Goal: Information Seeking & Learning: Learn about a topic

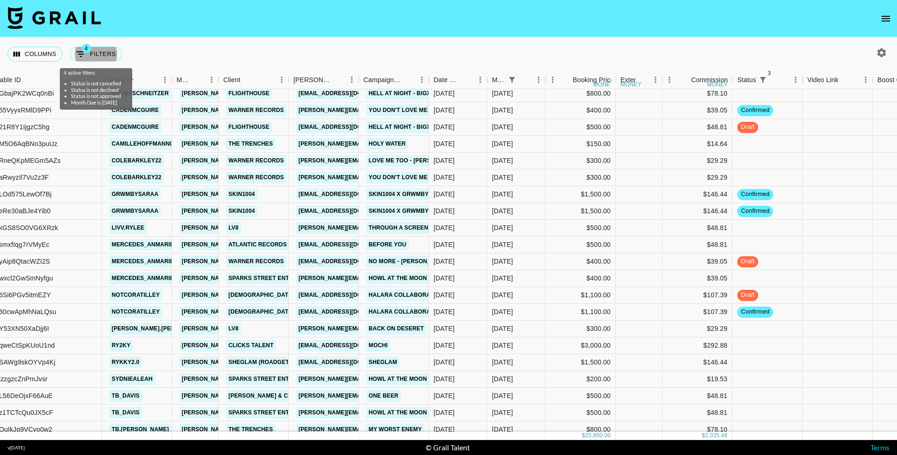
scroll to position [55, 92]
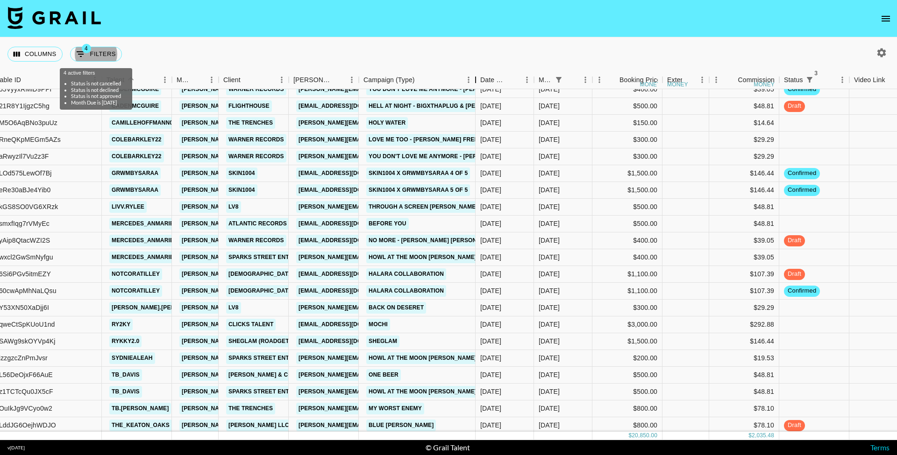
drag, startPoint x: 428, startPoint y: 80, endPoint x: 520, endPoint y: 98, distance: 93.6
click at [520, 98] on div "Month Due Airtable ID Talent Manager Client [PERSON_NAME] Campaign (Type) Date …" at bounding box center [448, 255] width 897 height 369
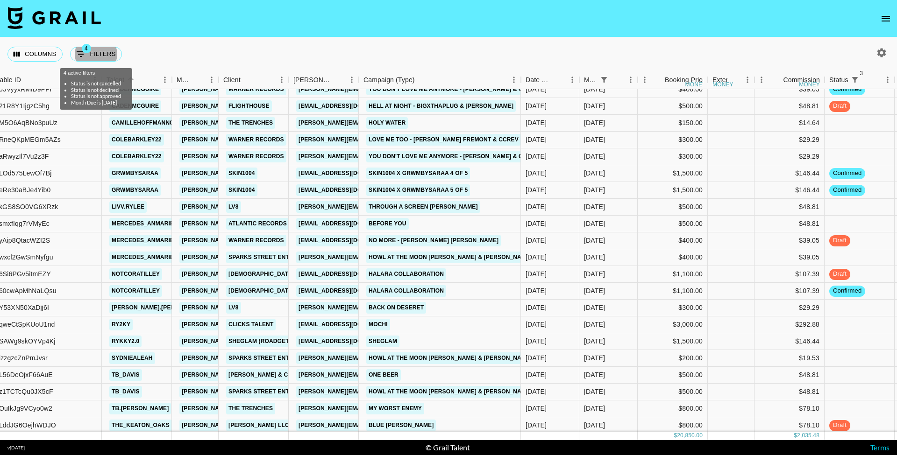
click at [257, 7] on nav at bounding box center [448, 18] width 897 height 37
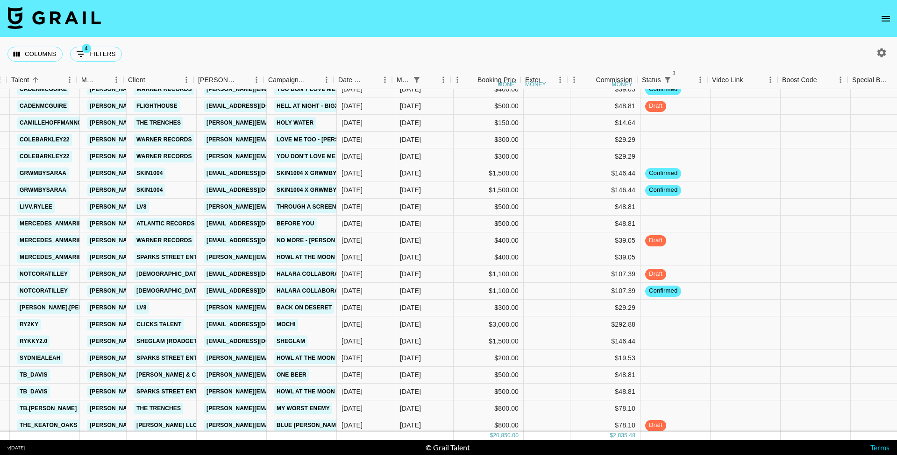
scroll to position [55, 187]
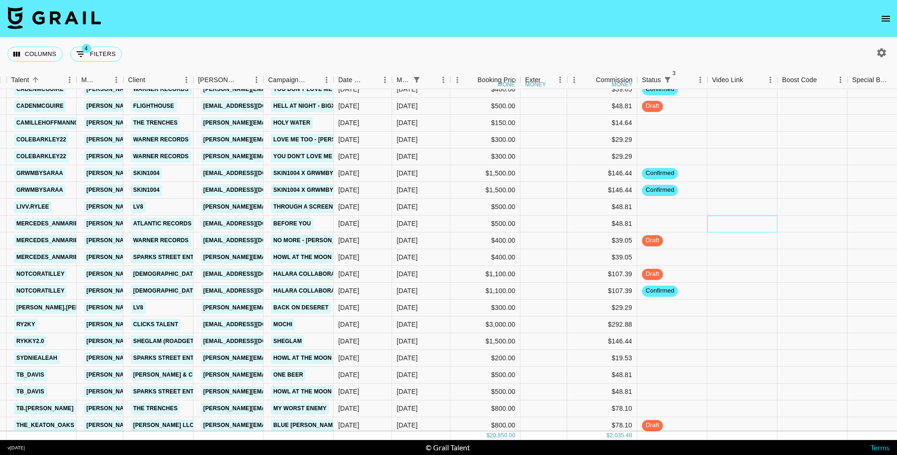
click at [746, 226] on div at bounding box center [742, 224] width 70 height 17
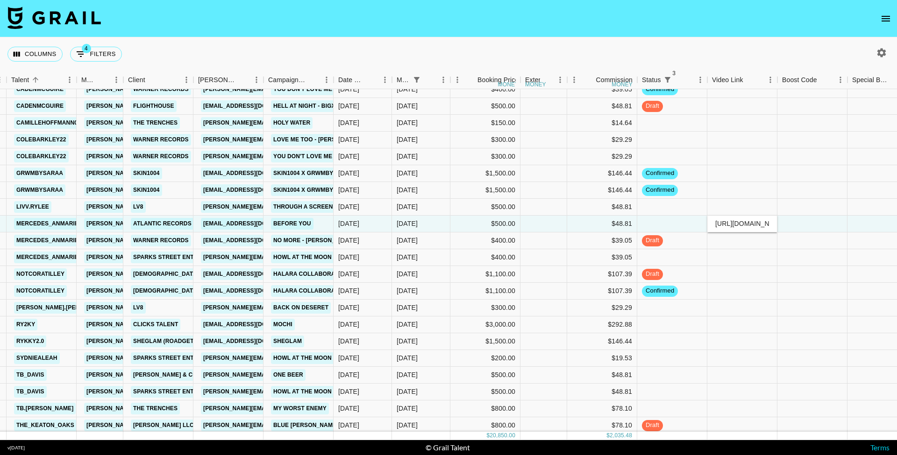
type input "[URL][DOMAIN_NAME]"
click at [810, 222] on div at bounding box center [812, 224] width 70 height 17
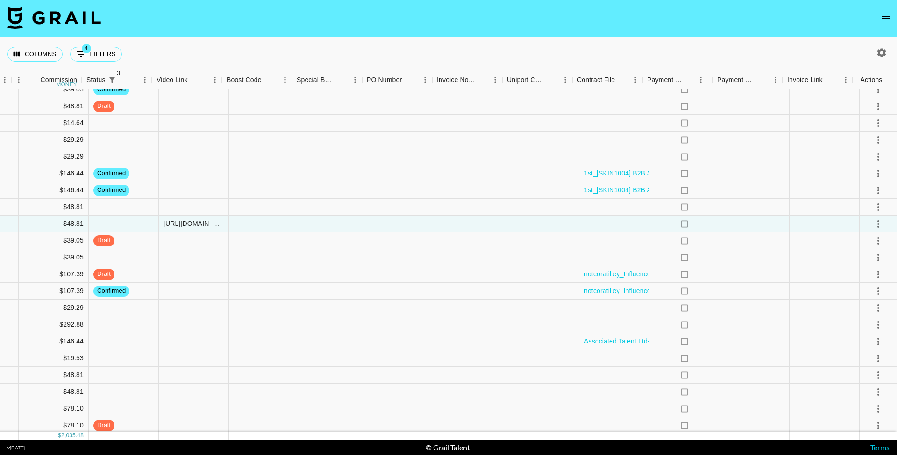
click at [872, 225] on icon "select merge strategy" at bounding box center [877, 224] width 11 height 11
click at [865, 313] on div "Approve" at bounding box center [857, 311] width 28 height 11
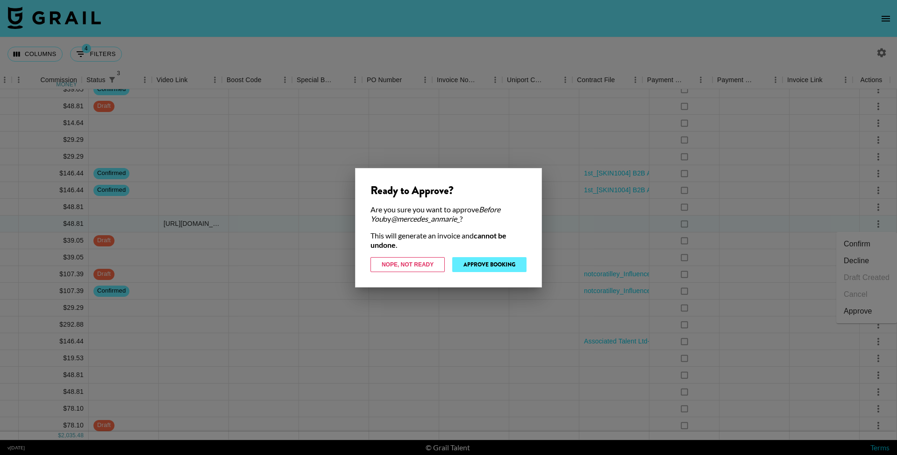
click at [507, 264] on button "Approve Booking" at bounding box center [489, 264] width 74 height 15
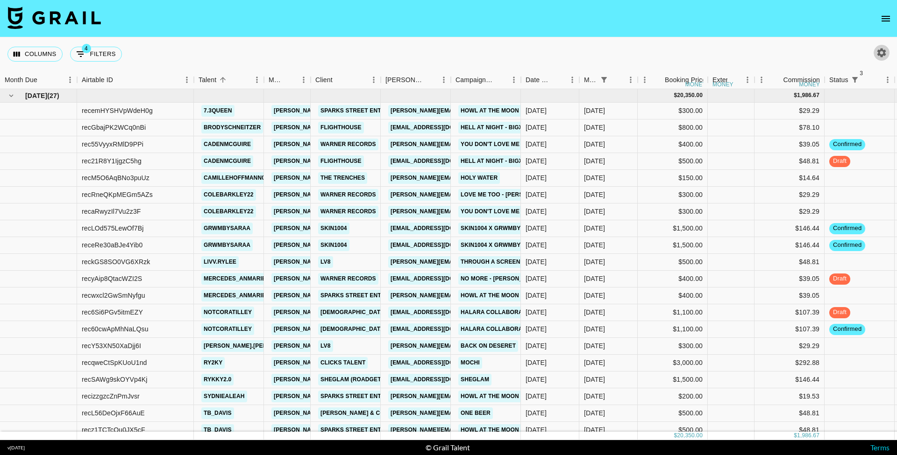
click at [875, 53] on button "button" at bounding box center [881, 53] width 16 height 16
select select "[DATE]"
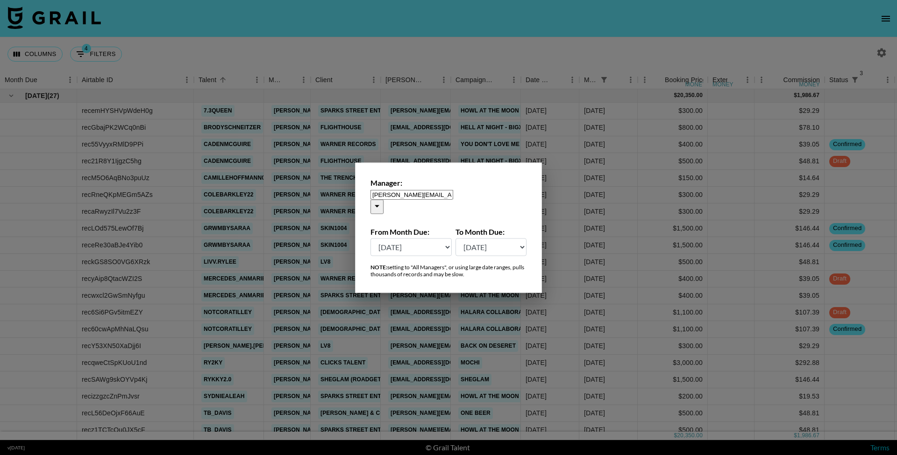
click at [473, 200] on div "[PERSON_NAME][EMAIL_ADDRESS][DOMAIN_NAME] ​" at bounding box center [448, 206] width 156 height 34
click at [480, 230] on li "[PERSON_NAME][EMAIL_ADDRESS][PERSON_NAME][DOMAIN_NAME]" at bounding box center [457, 232] width 137 height 19
type input "[PERSON_NAME][EMAIL_ADDRESS][PERSON_NAME][DOMAIN_NAME]"
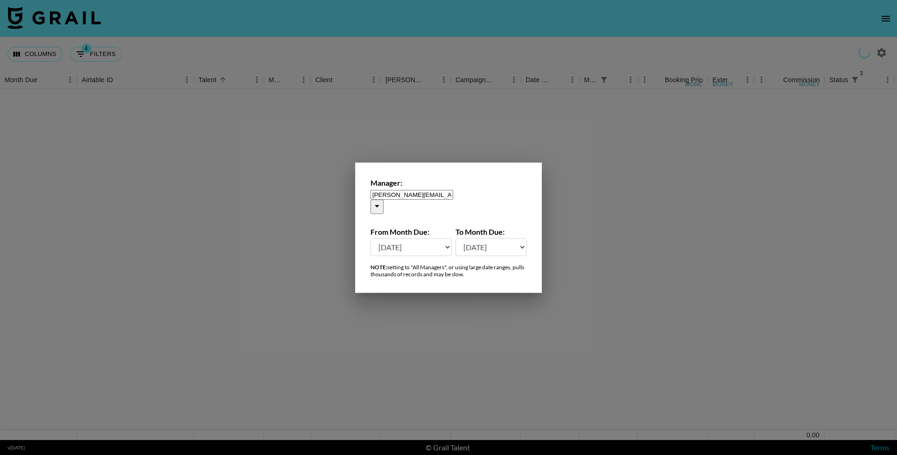
click at [450, 29] on div at bounding box center [448, 227] width 897 height 455
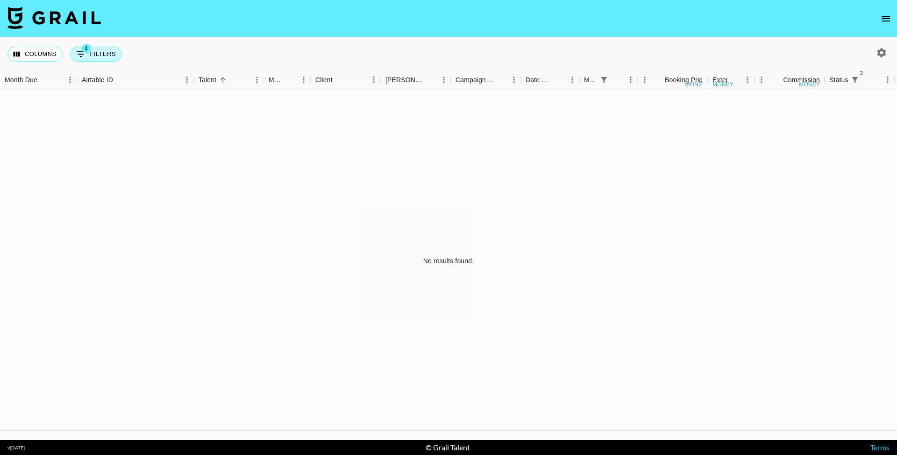
click at [110, 56] on button "4 Filters" at bounding box center [96, 54] width 52 height 15
select select "status"
select select "not"
select select "cancelled"
select select "status"
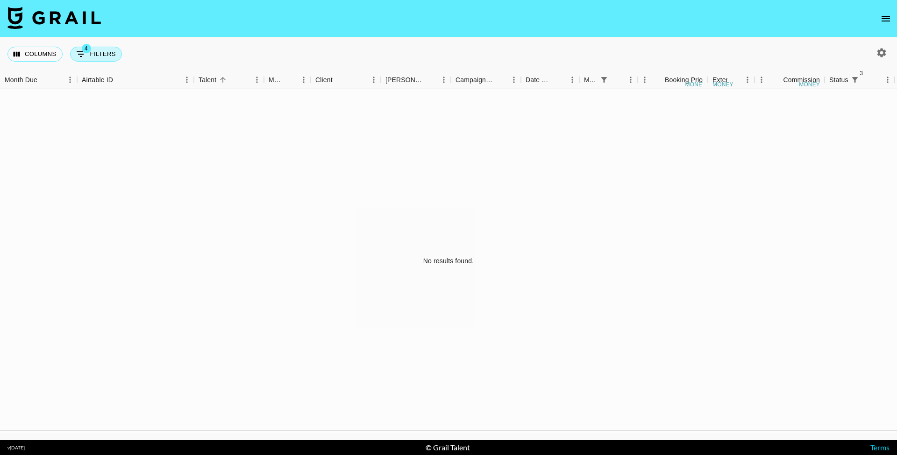
select select "not"
select select "declined"
select select "status"
select select "not"
select select "approved"
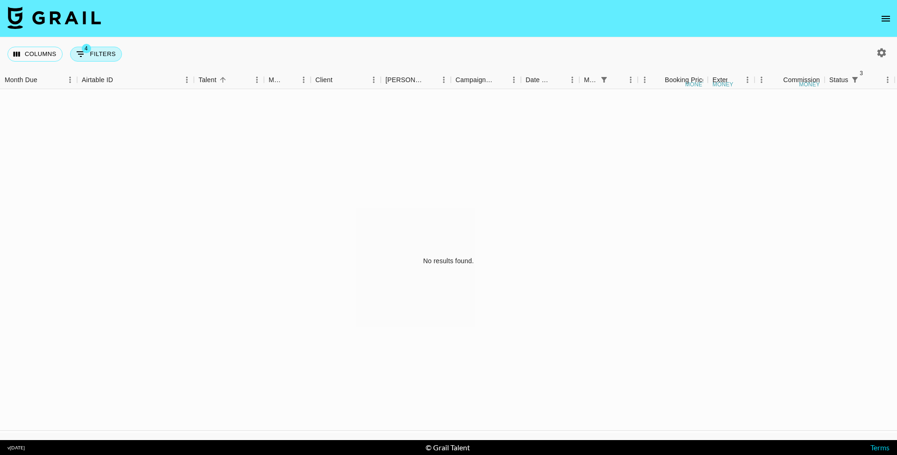
select select "monthDue2"
select select "[DATE]"
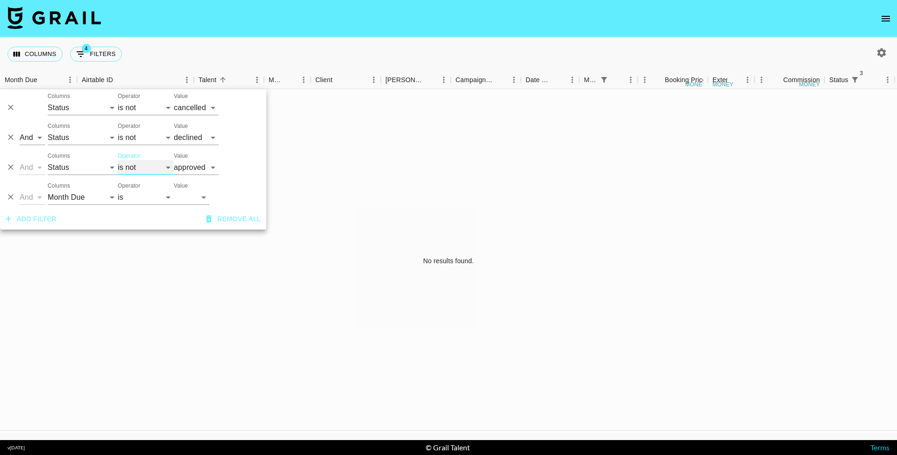
select select "is"
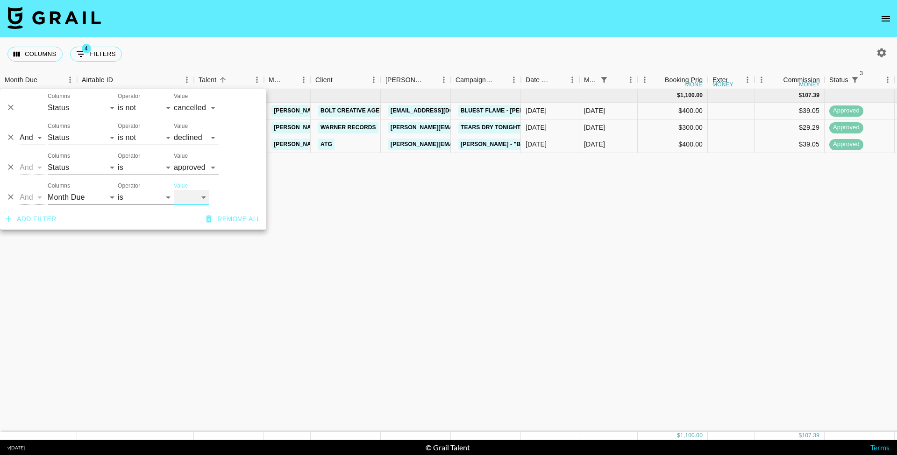
select select "[DATE]"
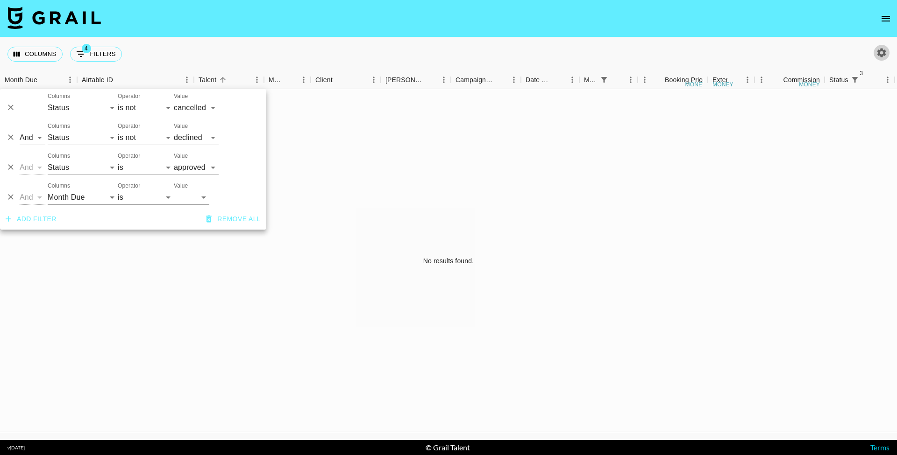
click at [875, 48] on button "button" at bounding box center [881, 53] width 16 height 16
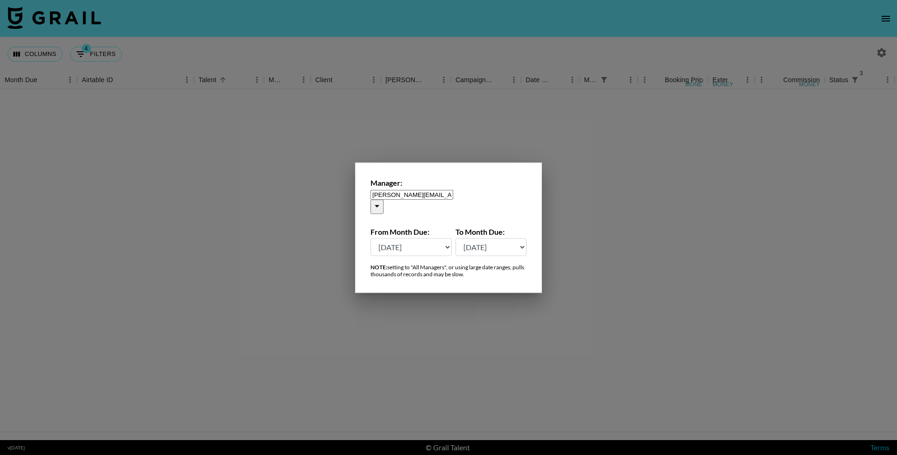
select select "[DATE]"
click at [398, 34] on div at bounding box center [448, 227] width 897 height 455
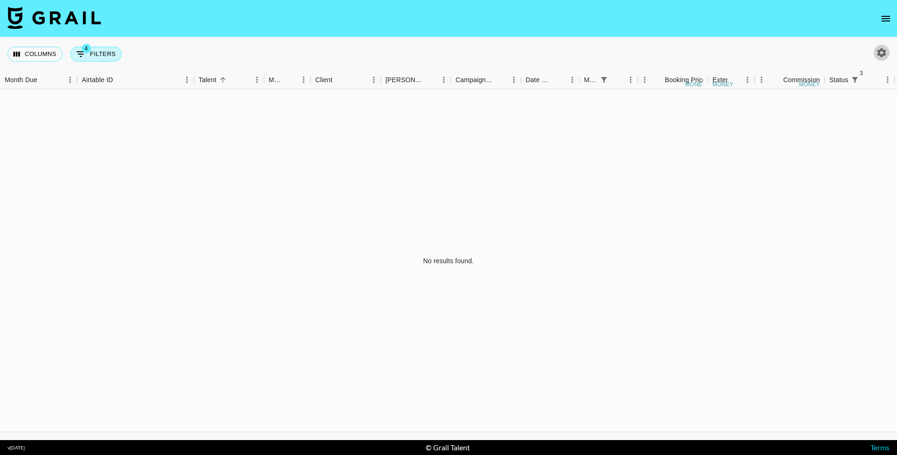
click at [115, 55] on button "4 Filters" at bounding box center [96, 54] width 52 height 15
select select "status"
select select "not"
select select "cancelled"
select select "status"
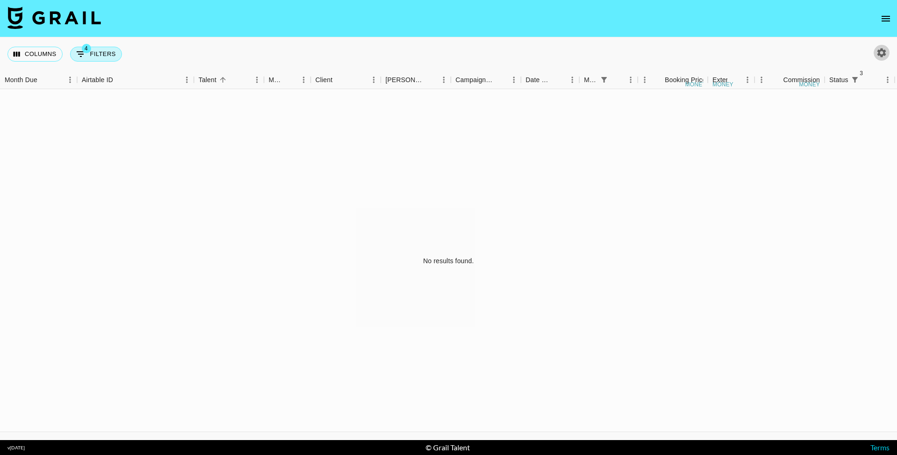
select select "not"
select select "declined"
select select "status"
select select "approved"
select select "monthDue2"
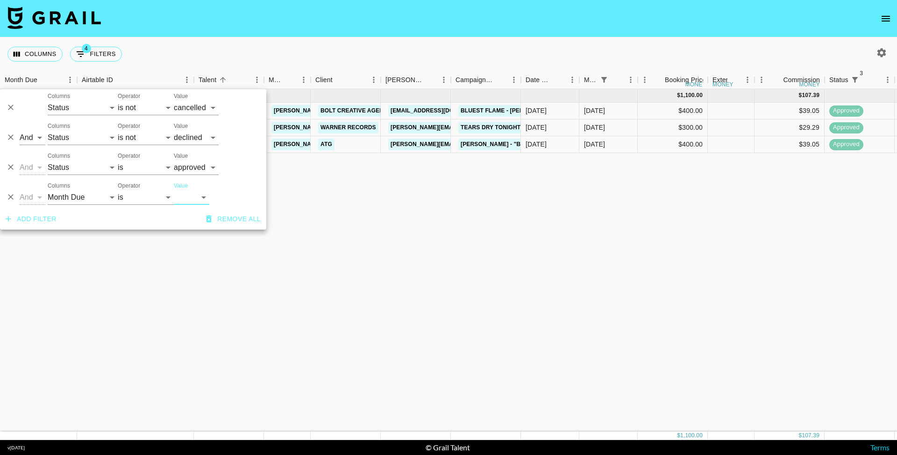
select select "[DATE]"
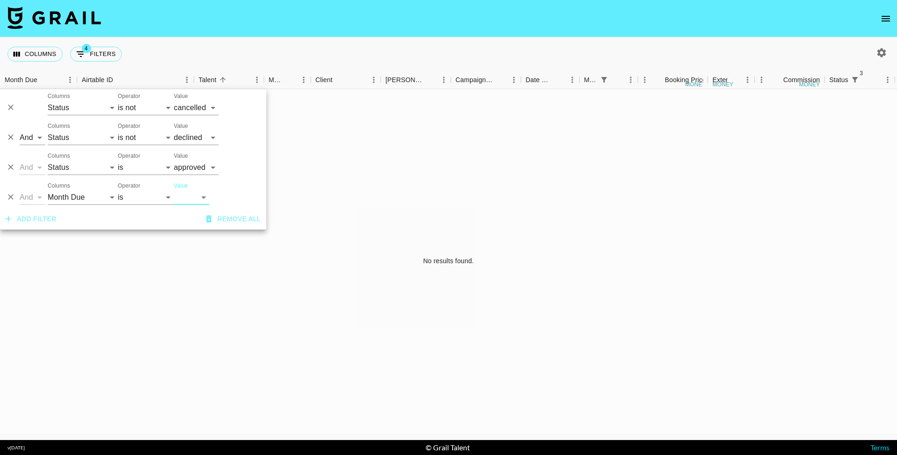
click at [877, 55] on icon "button" at bounding box center [881, 52] width 11 height 11
select select "[DATE]"
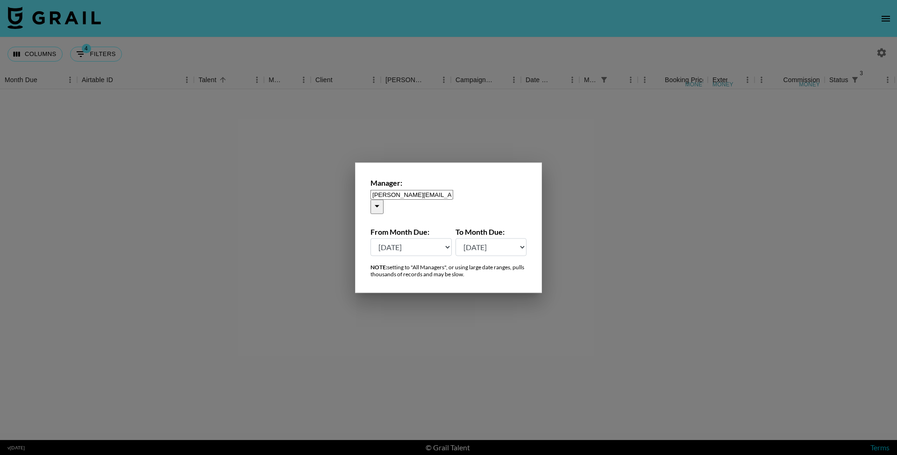
click at [389, 30] on div at bounding box center [448, 227] width 897 height 455
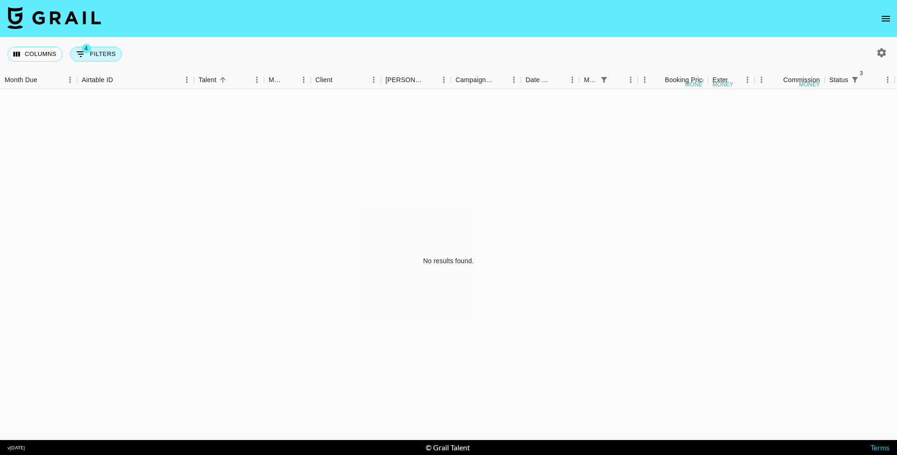
click at [87, 52] on span "4" at bounding box center [86, 48] width 9 height 9
select select "status"
select select "not"
select select "cancelled"
select select "status"
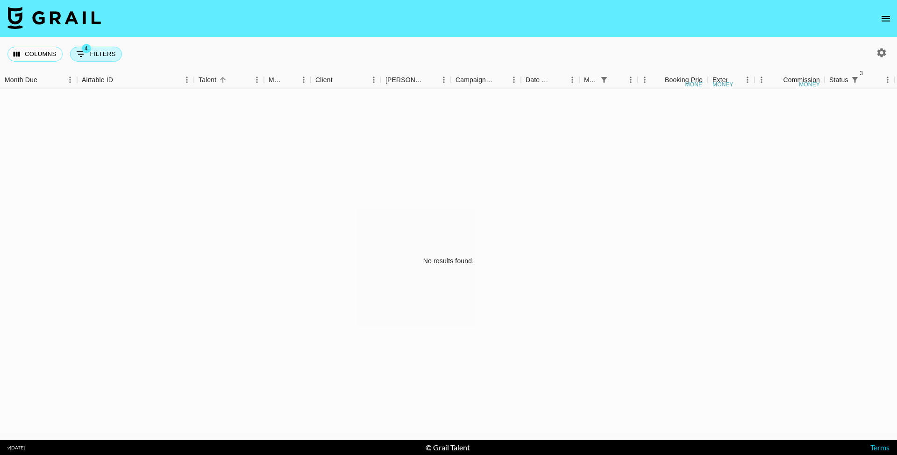
select select "not"
select select "declined"
select select "status"
select select "approved"
select select "monthDue2"
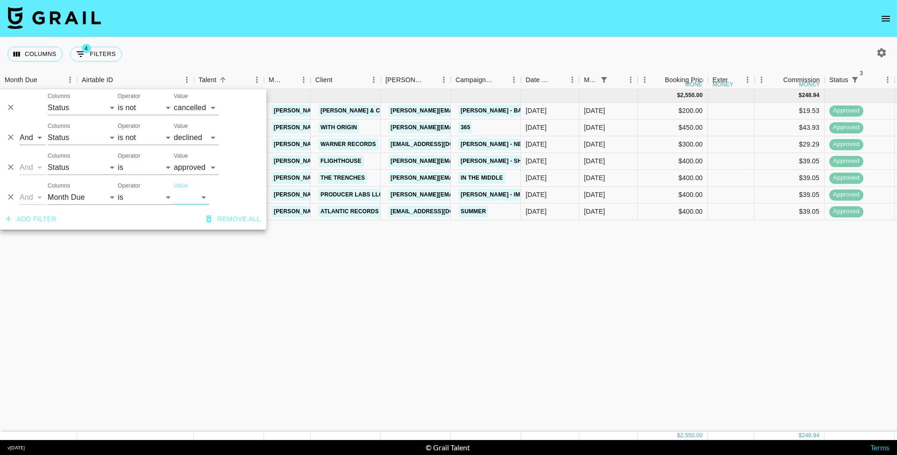
select select "[DATE]"
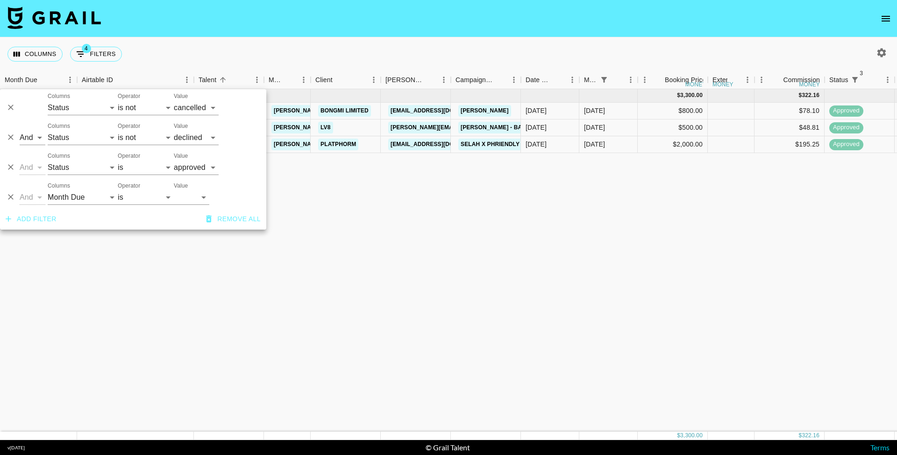
click at [312, 26] on nav at bounding box center [448, 18] width 897 height 37
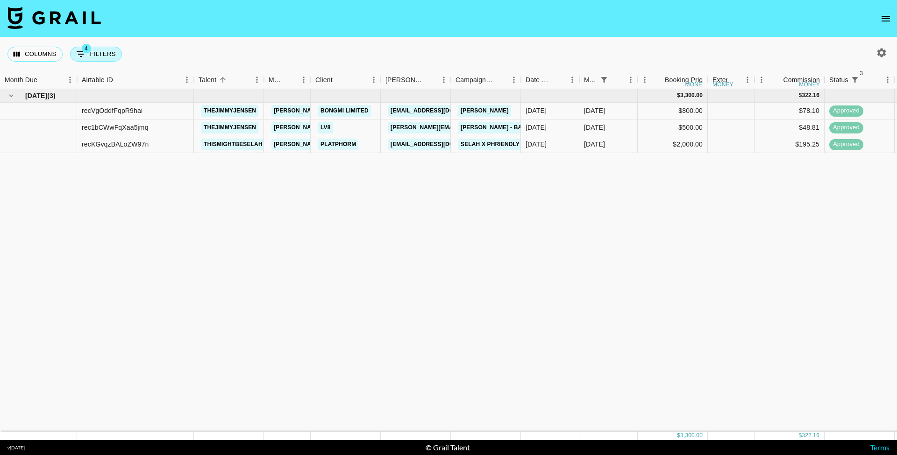
click at [114, 56] on button "4 Filters" at bounding box center [96, 54] width 52 height 15
select select "status"
select select "not"
select select "cancelled"
select select "status"
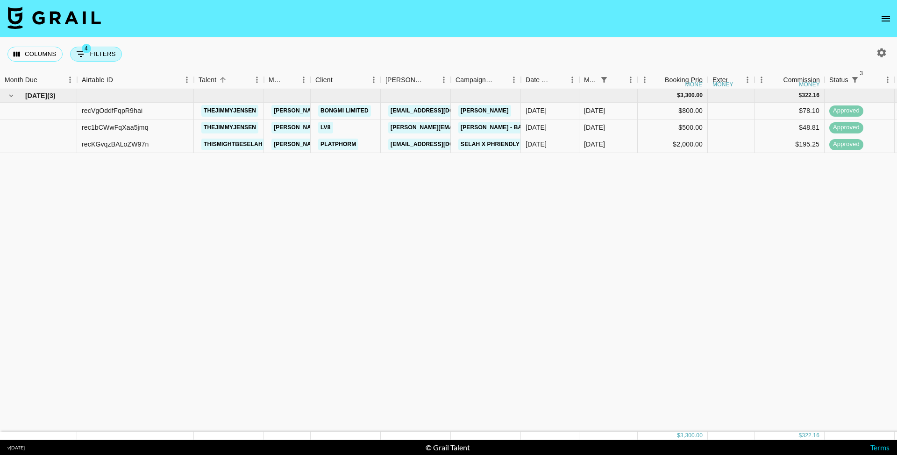
select select "not"
select select "declined"
select select "status"
select select "approved"
select select "monthDue2"
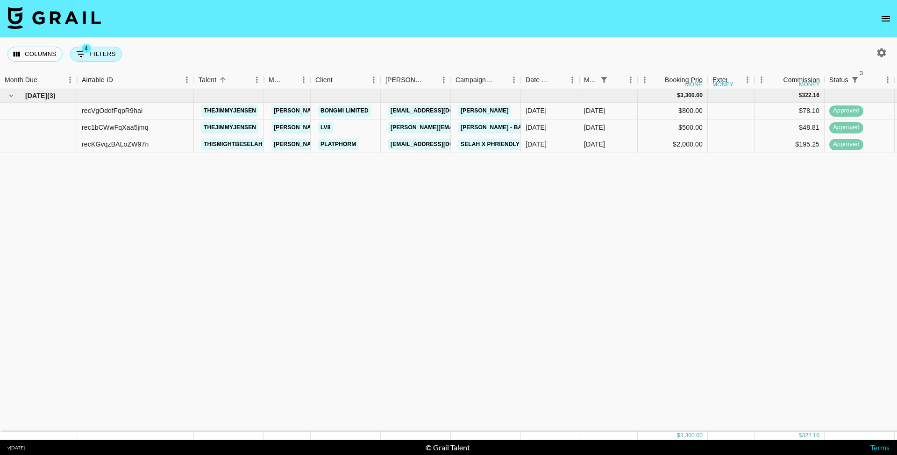
select select "[DATE]"
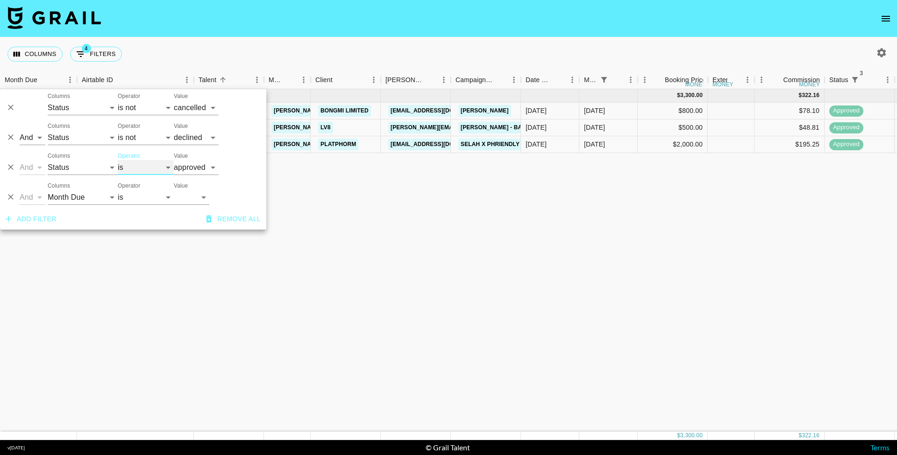
select select "not"
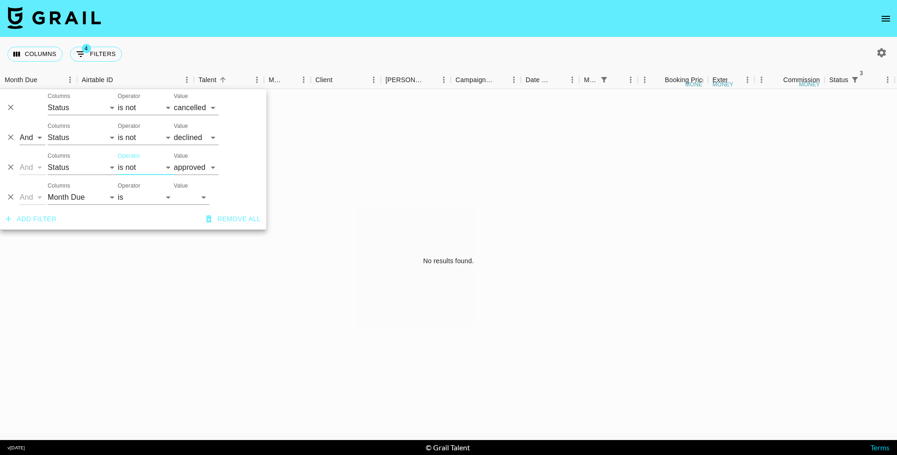
click at [551, 42] on div "Columns 4 Filters + Booking" at bounding box center [448, 54] width 897 height 34
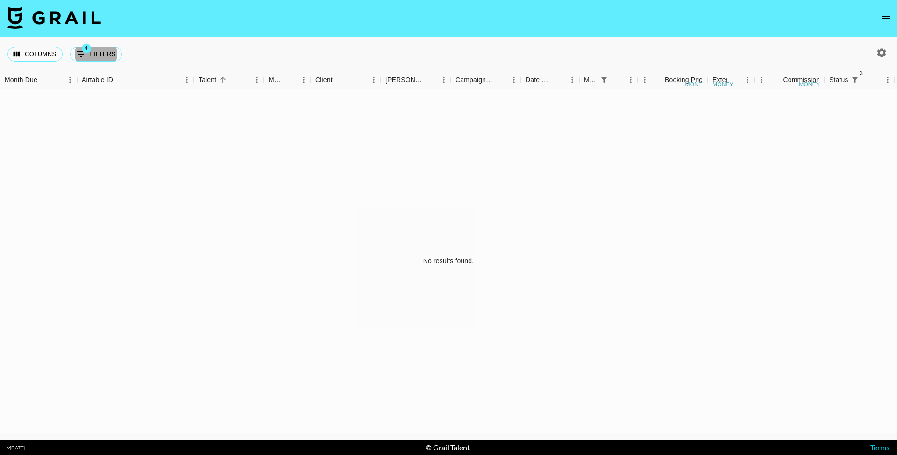
click at [880, 49] on icon "button" at bounding box center [881, 52] width 9 height 9
select select "[DATE]"
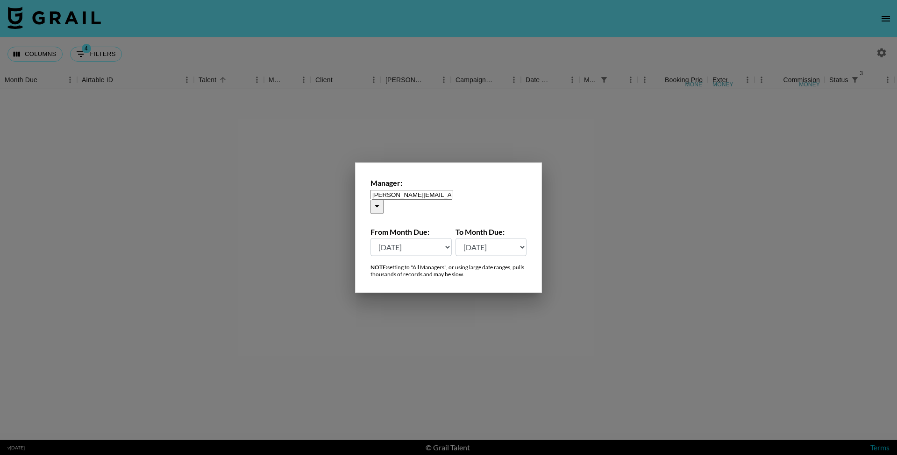
click at [479, 216] on div "Manager: [PERSON_NAME][EMAIL_ADDRESS][PERSON_NAME][DOMAIN_NAME] ​ From Month Du…" at bounding box center [448, 228] width 187 height 130
click at [453, 199] on input "[PERSON_NAME][EMAIL_ADDRESS][PERSON_NAME][DOMAIN_NAME]" at bounding box center [411, 195] width 83 height 10
click at [451, 241] on li "[PERSON_NAME][EMAIL_ADDRESS][DOMAIN_NAME]" at bounding box center [457, 250] width 137 height 19
type input "[PERSON_NAME][EMAIL_ADDRESS][DOMAIN_NAME]"
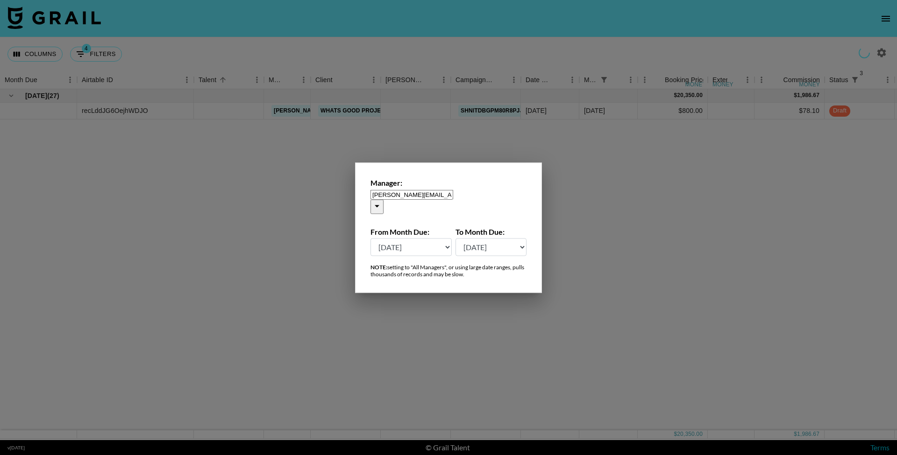
click at [432, 37] on div at bounding box center [448, 227] width 897 height 455
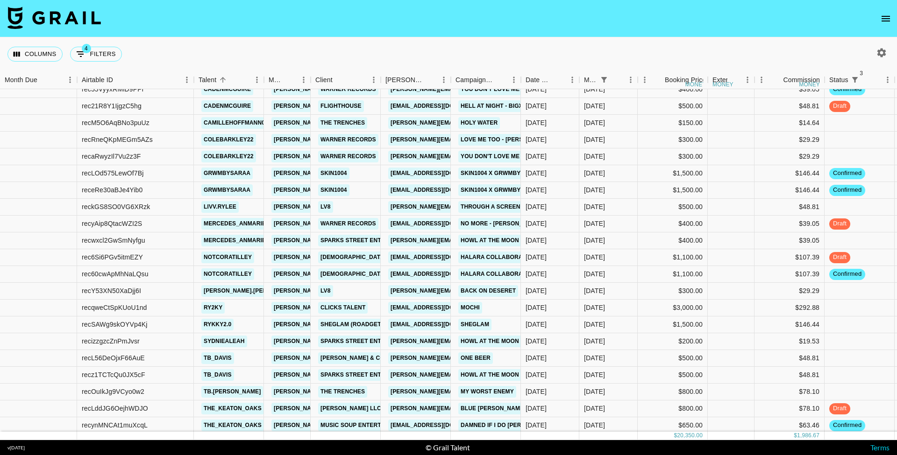
scroll to position [56, 0]
